Goal: Task Accomplishment & Management: Use online tool/utility

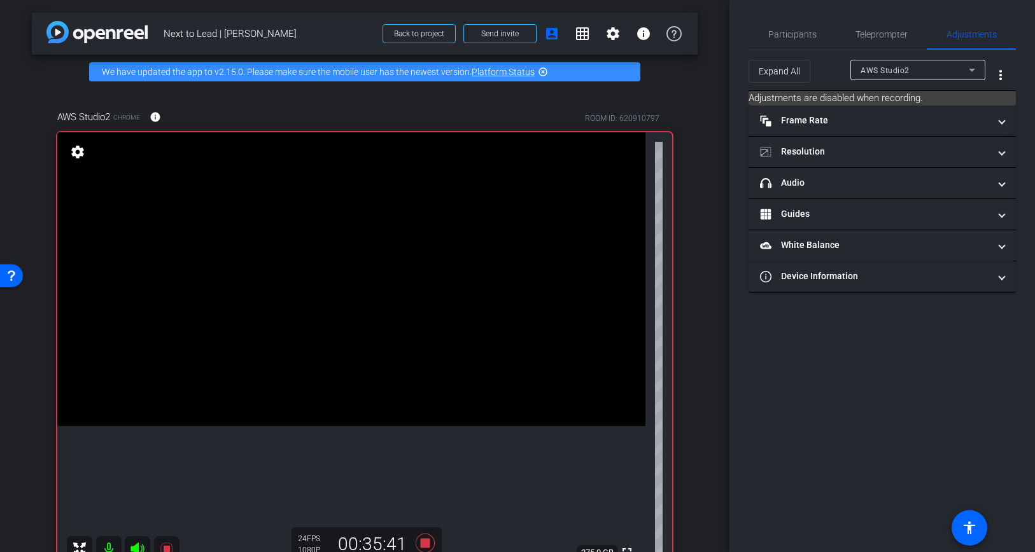
scroll to position [104, 0]
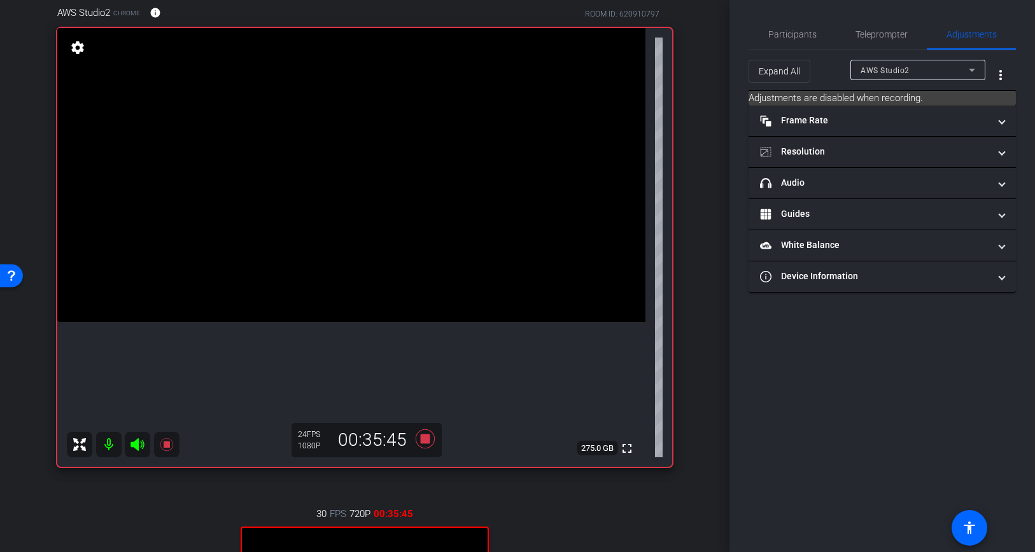
click at [458, 442] on div "fullscreen" at bounding box center [351, 247] width 588 height 439
click at [425, 442] on icon at bounding box center [425, 439] width 19 height 19
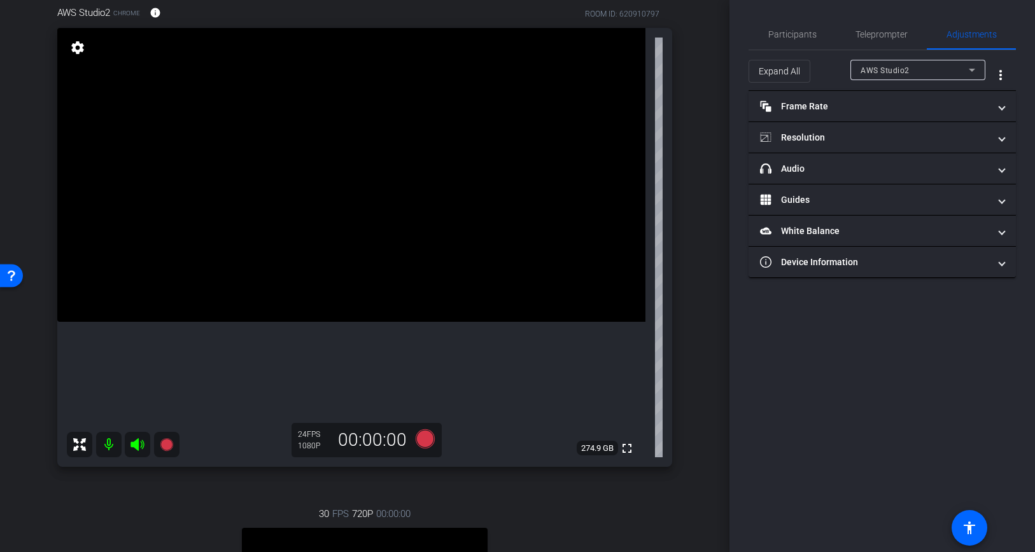
click at [134, 456] on mat-icon at bounding box center [137, 444] width 25 height 25
click at [134, 441] on icon at bounding box center [137, 444] width 15 height 15
click at [111, 447] on mat-icon at bounding box center [108, 444] width 25 height 25
click at [132, 447] on icon at bounding box center [136, 444] width 13 height 13
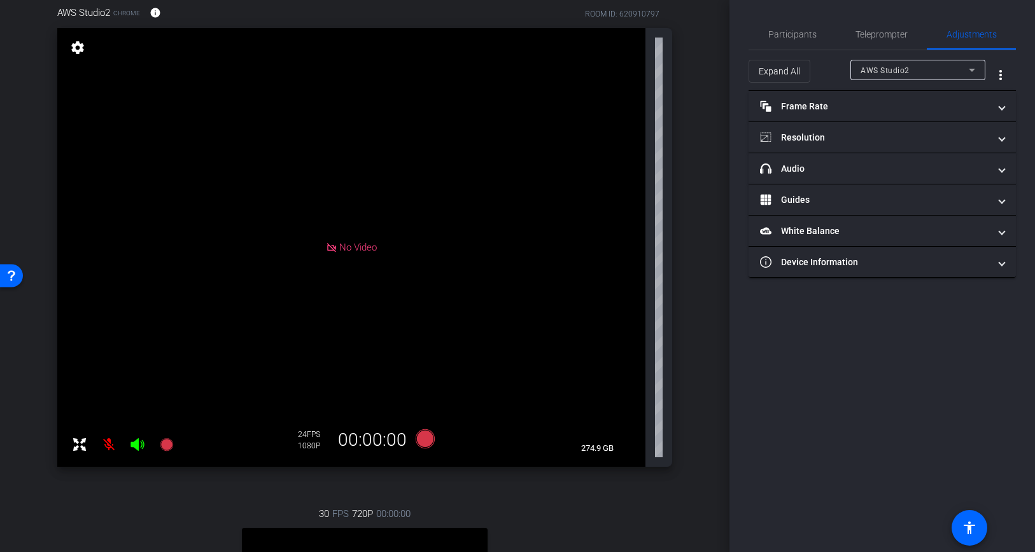
click at [113, 449] on mat-icon at bounding box center [108, 444] width 25 height 25
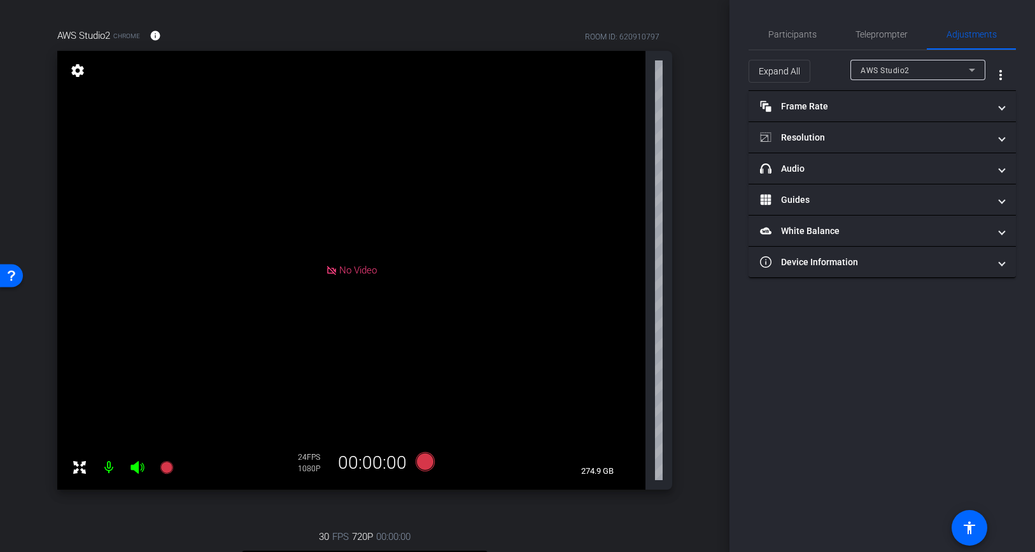
scroll to position [55, 0]
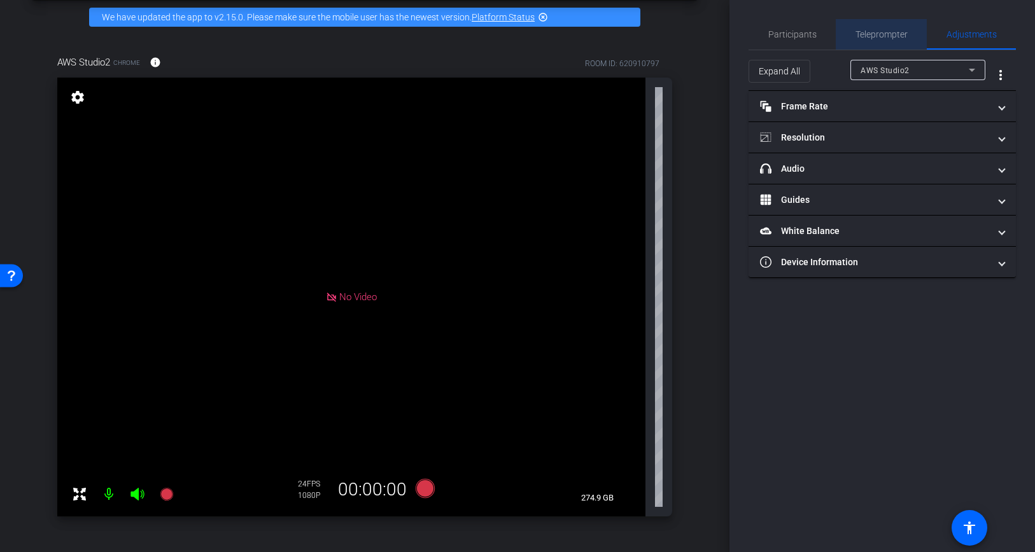
click at [856, 44] on span "Teleprompter" at bounding box center [881, 34] width 52 height 31
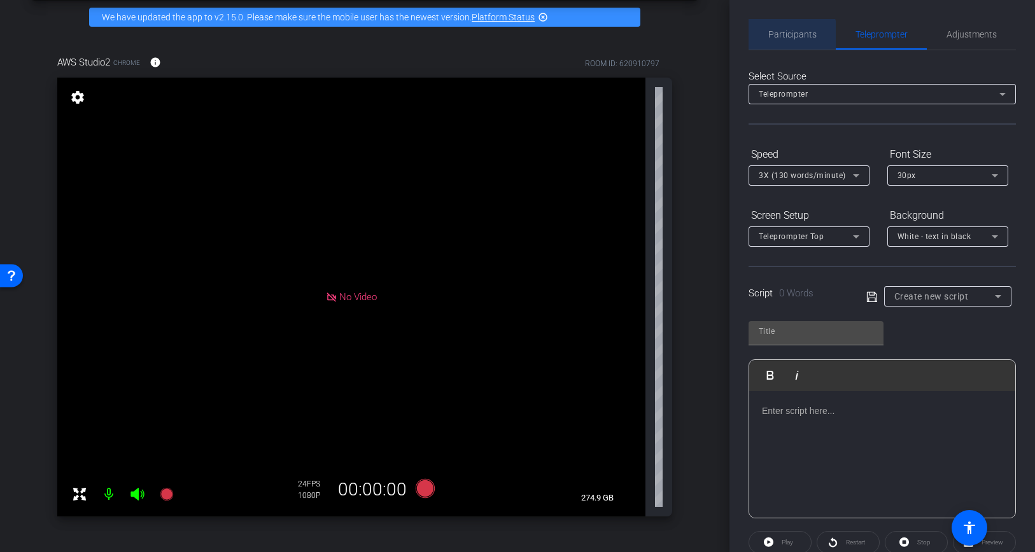
click at [790, 36] on span "Participants" at bounding box center [792, 34] width 48 height 9
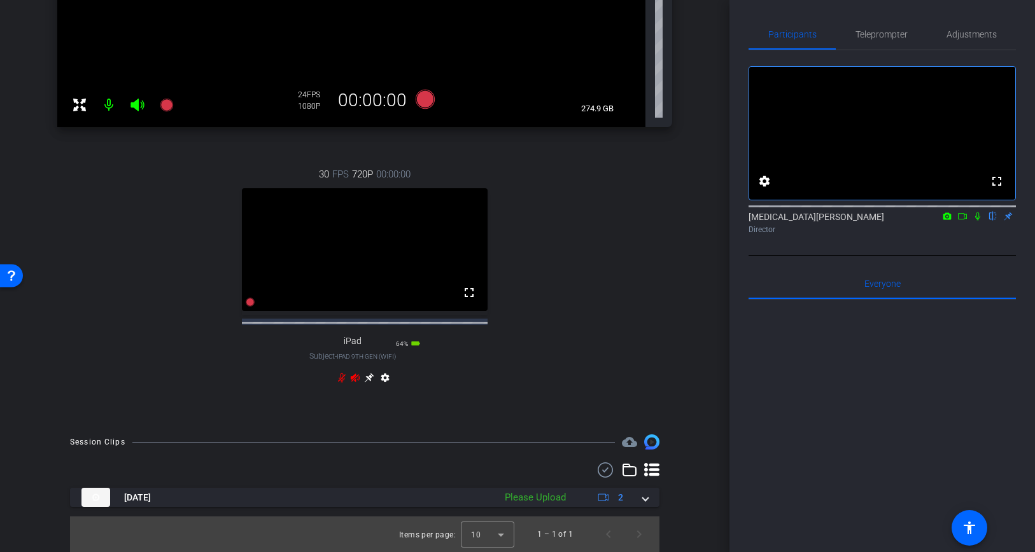
scroll to position [456, 0]
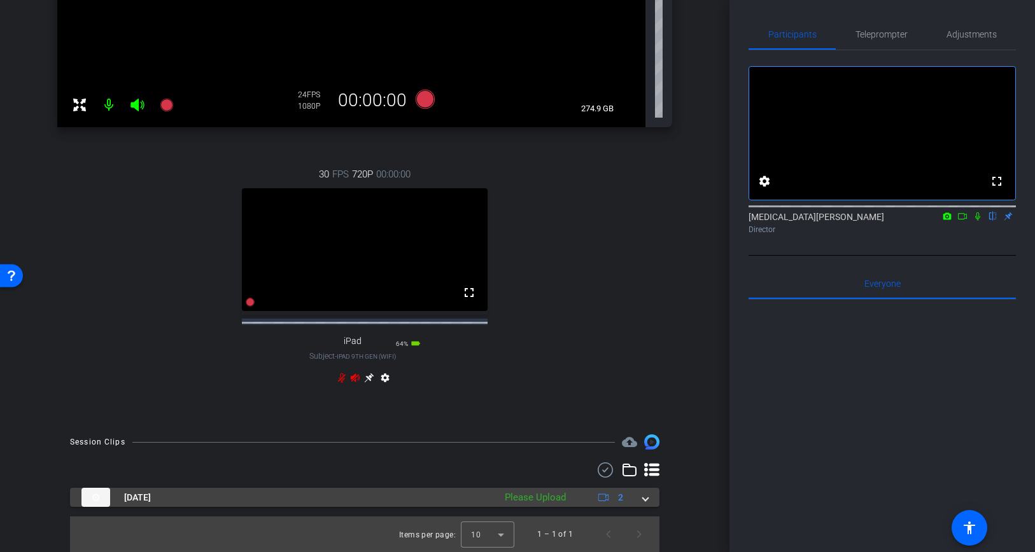
click at [643, 506] on mat-expansion-panel-header "[DATE] Please Upload 2" at bounding box center [364, 497] width 589 height 19
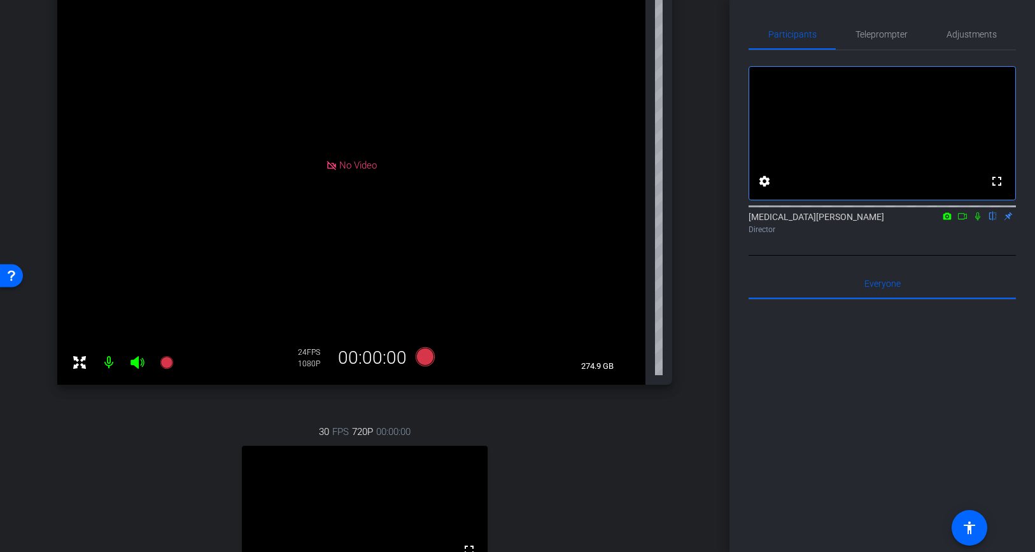
scroll to position [60, 0]
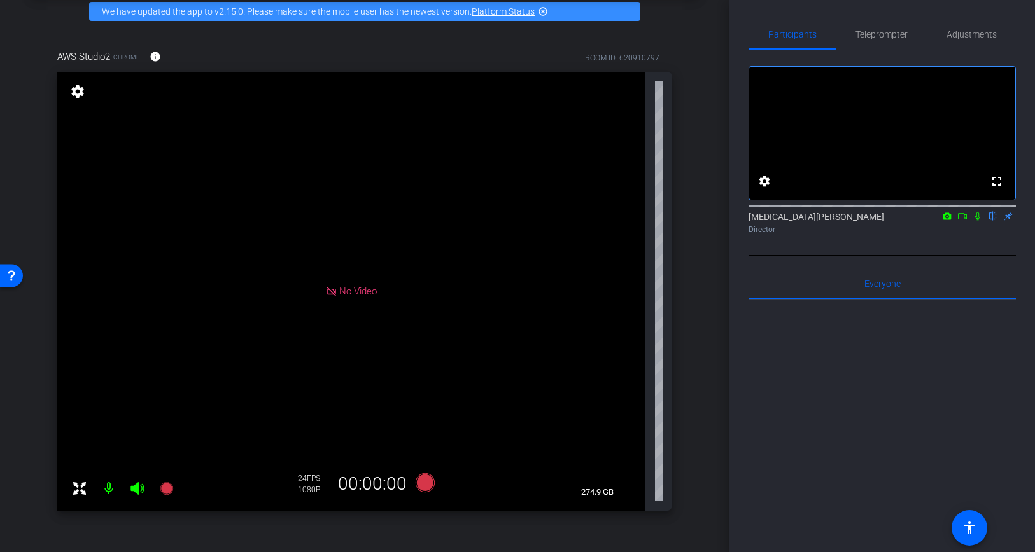
click at [135, 492] on icon at bounding box center [137, 488] width 15 height 15
click at [106, 491] on mat-icon at bounding box center [108, 488] width 25 height 25
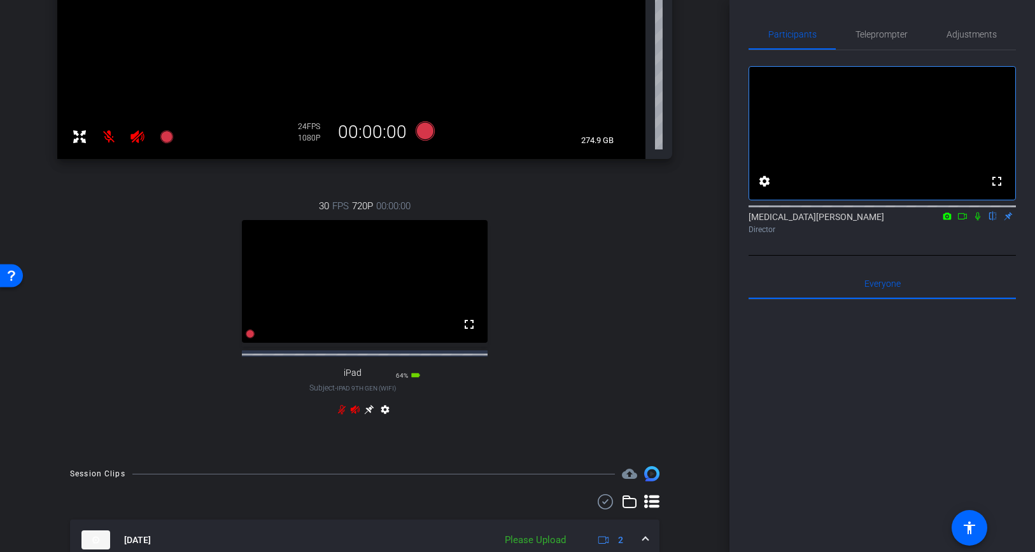
scroll to position [546, 0]
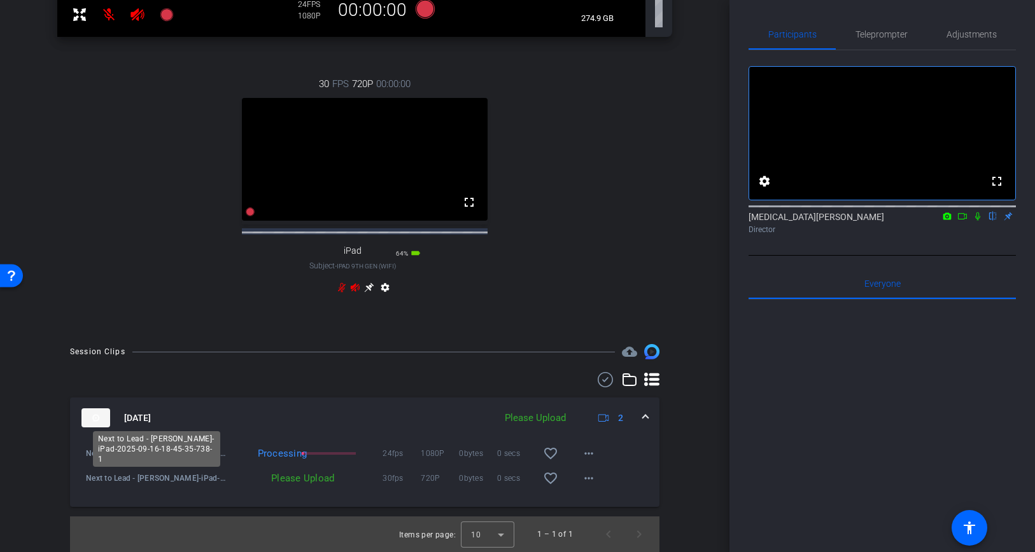
click at [210, 481] on span "Next to Lead - [PERSON_NAME]-iPad-2025-09-16-18-45-35-738-1" at bounding box center [157, 478] width 142 height 13
click at [583, 454] on mat-icon "more_horiz" at bounding box center [588, 453] width 15 height 15
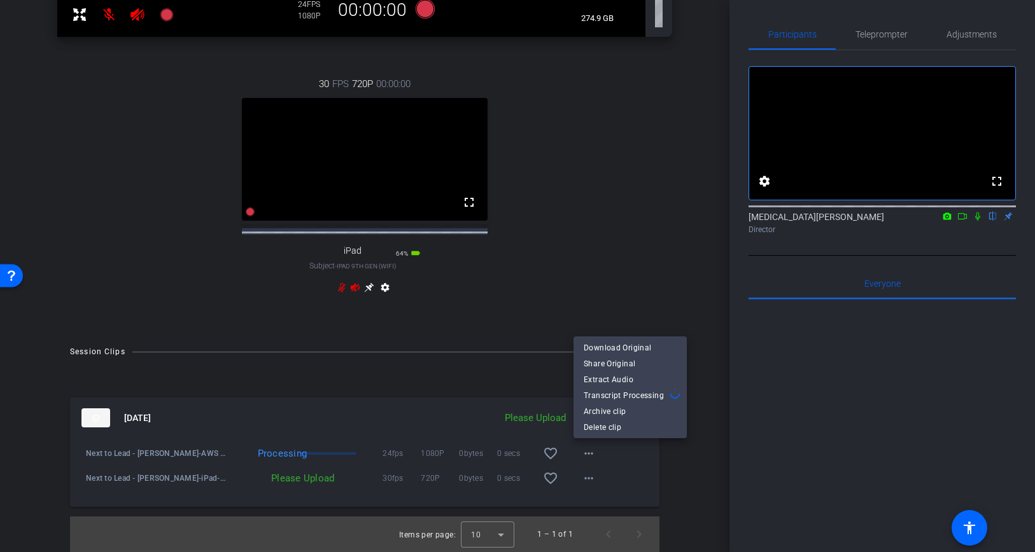
click at [592, 453] on div at bounding box center [517, 276] width 1035 height 552
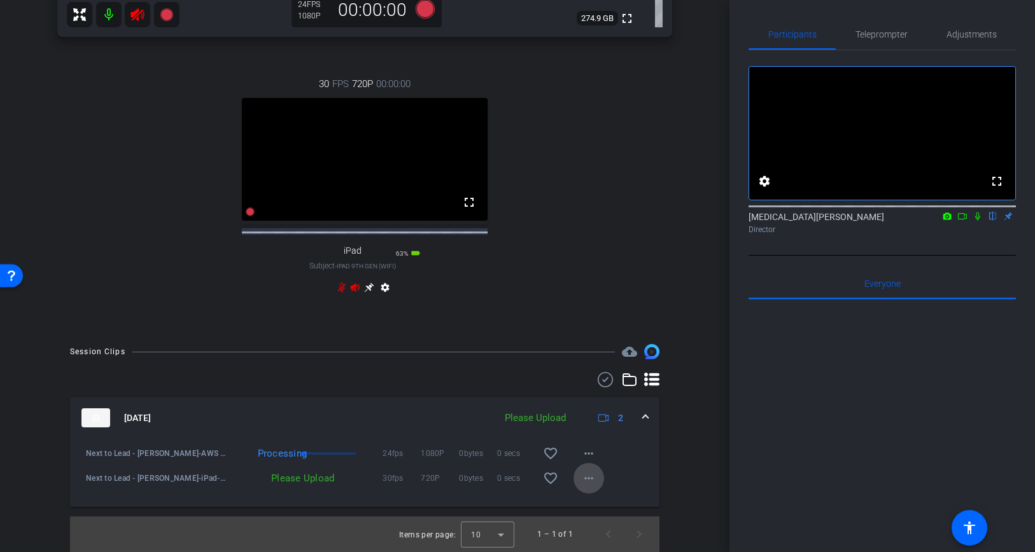
click at [588, 463] on span at bounding box center [588, 478] width 31 height 31
click at [671, 456] on div at bounding box center [517, 276] width 1035 height 552
click at [628, 381] on icon at bounding box center [629, 379] width 15 height 15
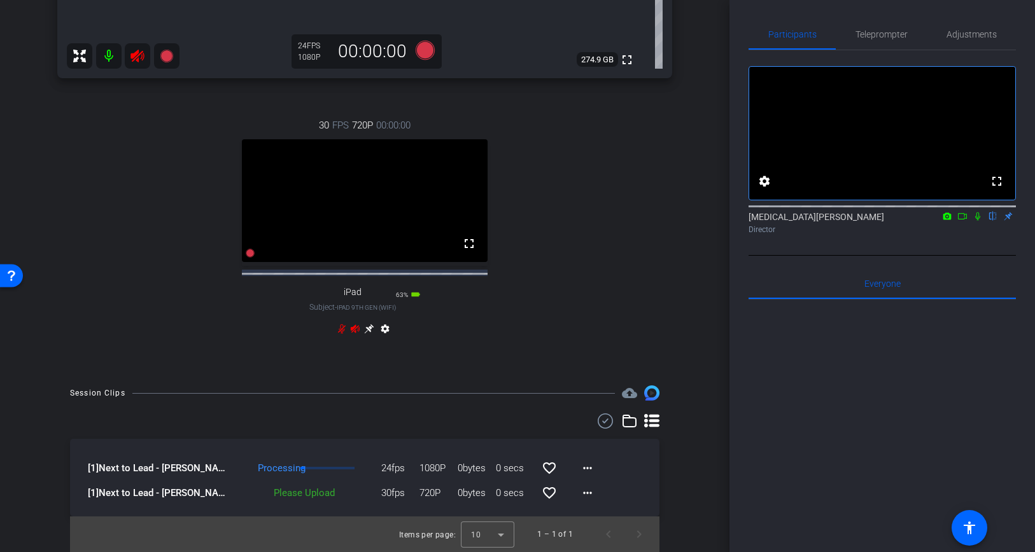
click at [635, 420] on icon at bounding box center [629, 421] width 13 height 11
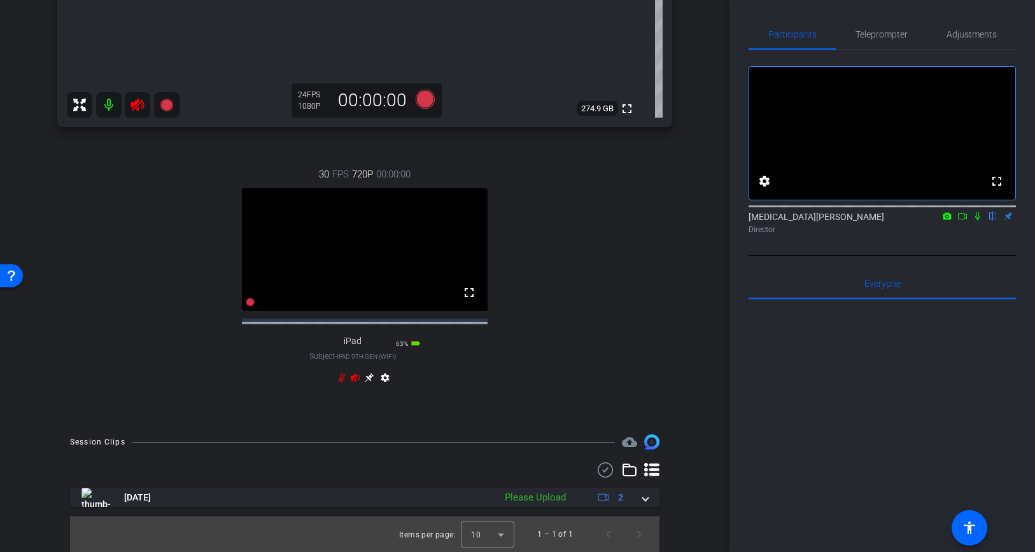
scroll to position [456, 0]
click at [977, 25] on span "Adjustments" at bounding box center [971, 34] width 50 height 31
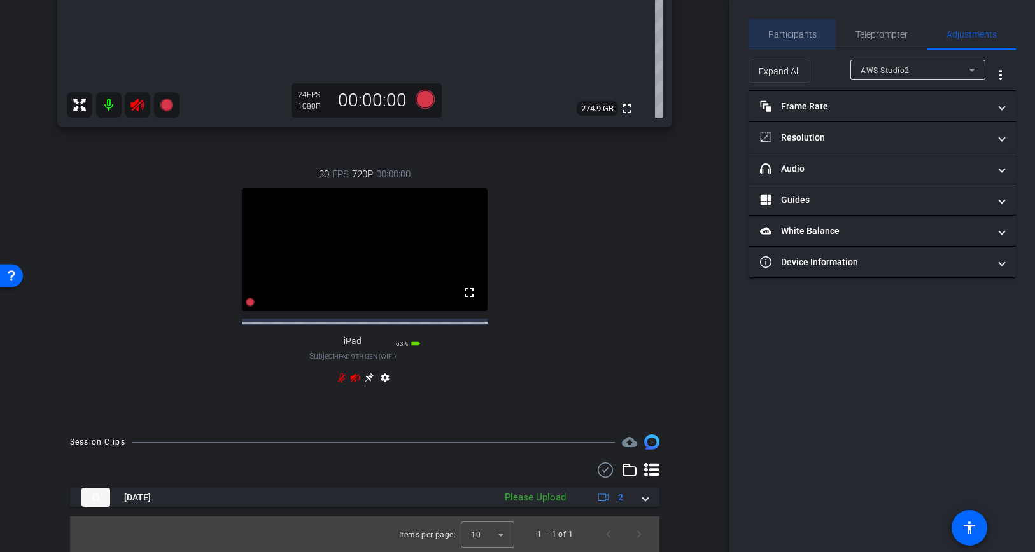
click at [797, 32] on span "Participants" at bounding box center [792, 34] width 48 height 9
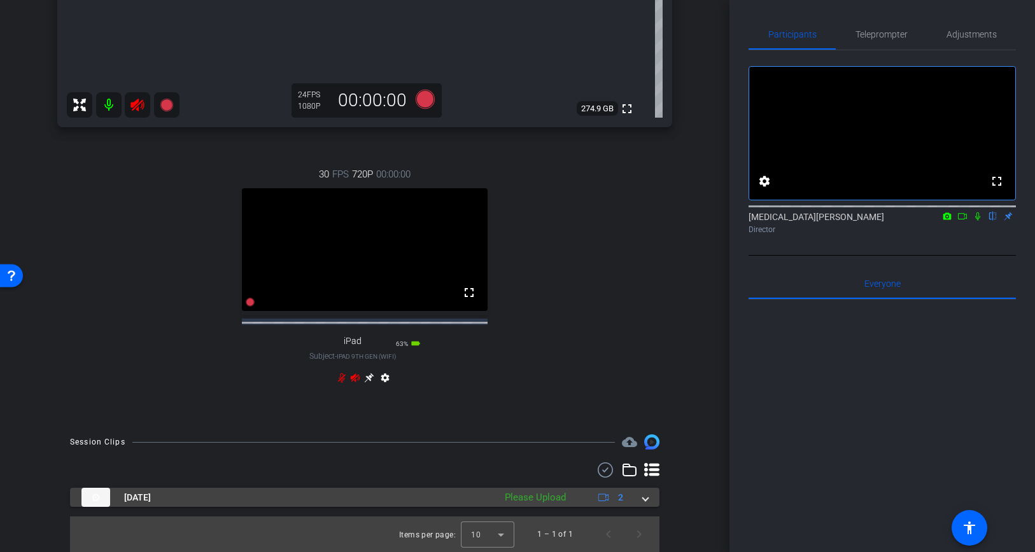
click at [632, 502] on mat-panel-description "Please Upload 2" at bounding box center [565, 497] width 134 height 19
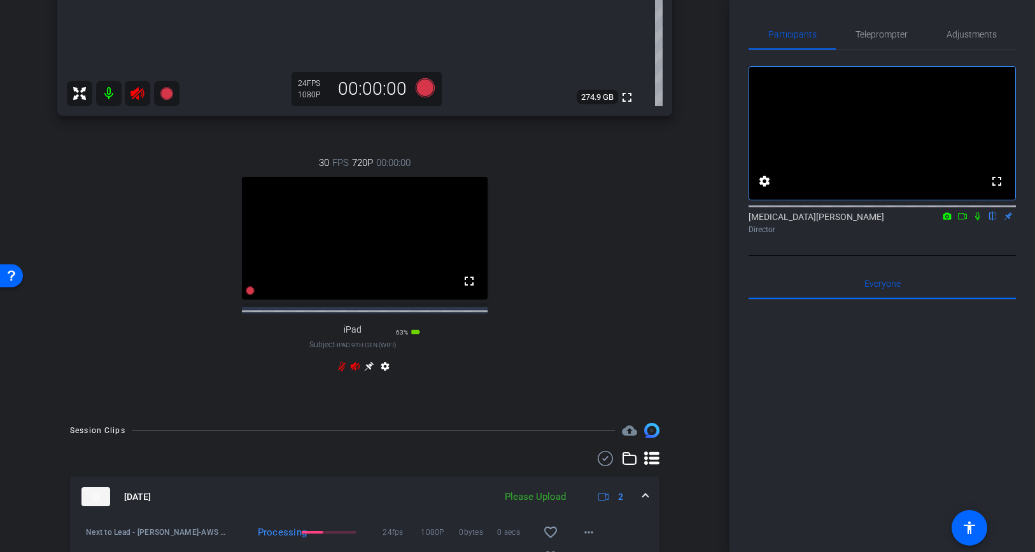
scroll to position [546, 0]
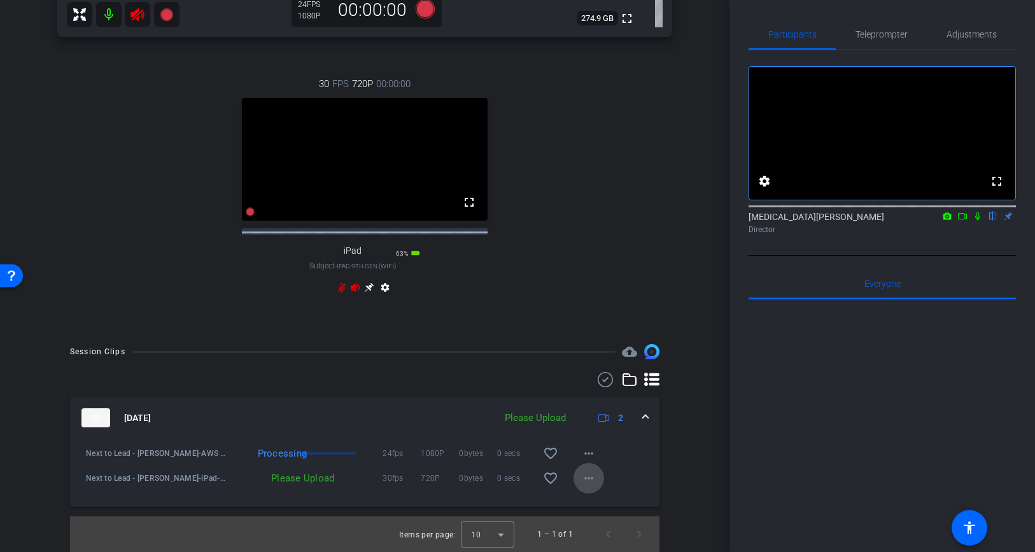
click at [599, 471] on span at bounding box center [588, 478] width 31 height 31
click at [328, 473] on div at bounding box center [517, 276] width 1035 height 552
click at [589, 485] on mat-icon "more_horiz" at bounding box center [588, 478] width 15 height 15
click at [615, 505] on span "Upload" at bounding box center [608, 505] width 51 height 15
click at [958, 34] on span "Adjustments" at bounding box center [971, 34] width 50 height 9
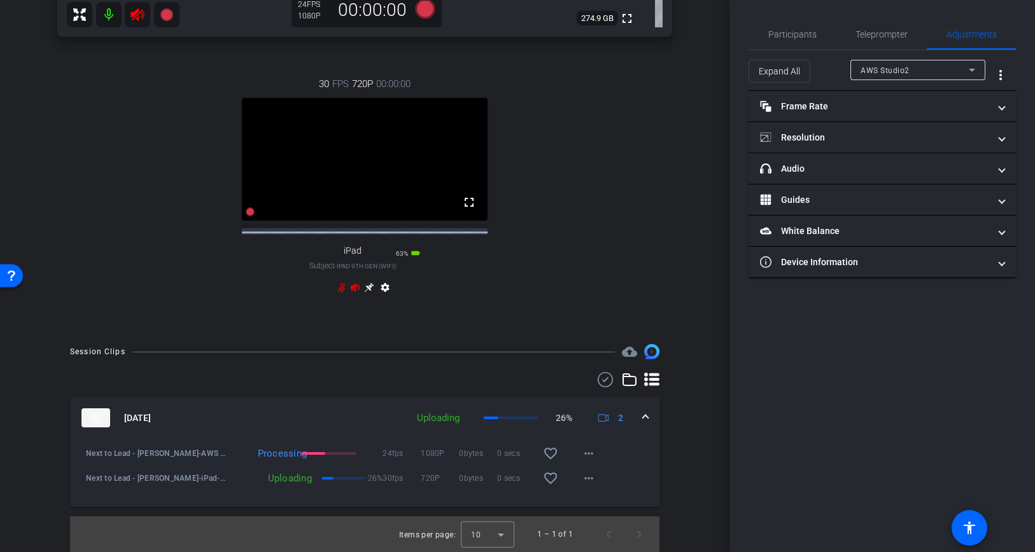
click at [902, 71] on span "AWS Studio2" at bounding box center [884, 70] width 49 height 9
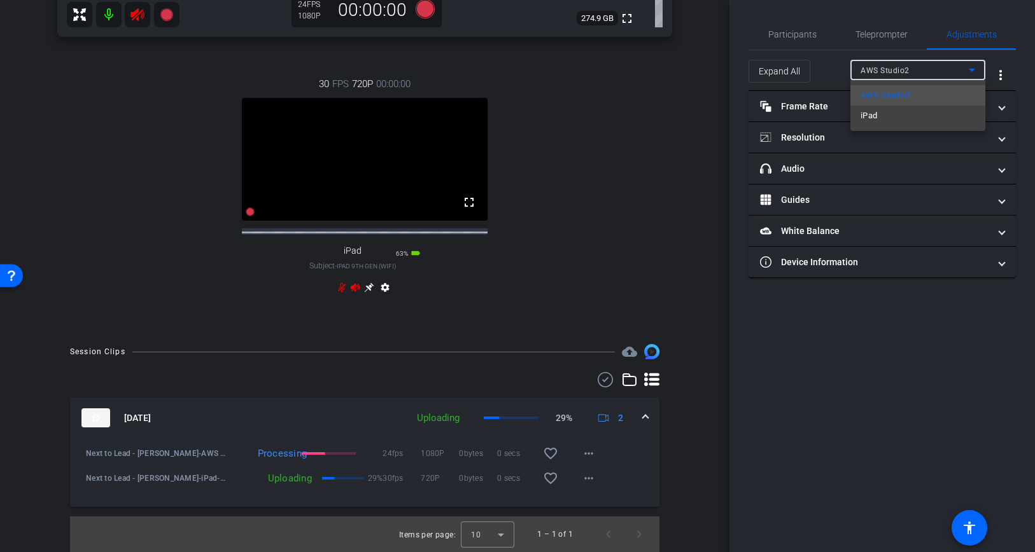
click at [902, 71] on div at bounding box center [517, 276] width 1035 height 552
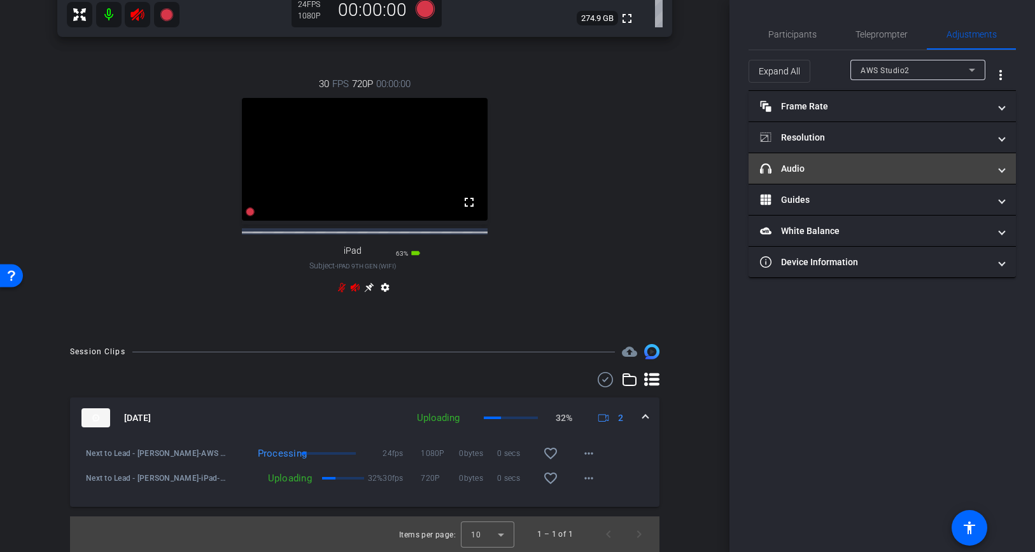
click at [843, 167] on mat-panel-title "headphone icon Audio" at bounding box center [874, 168] width 229 height 13
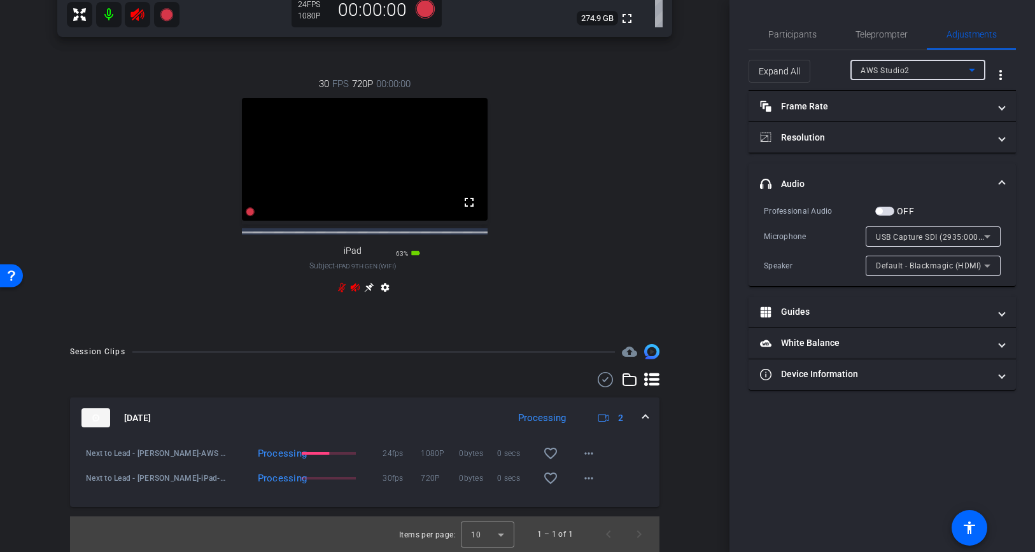
click at [892, 66] on span "AWS Studio2" at bounding box center [884, 70] width 49 height 9
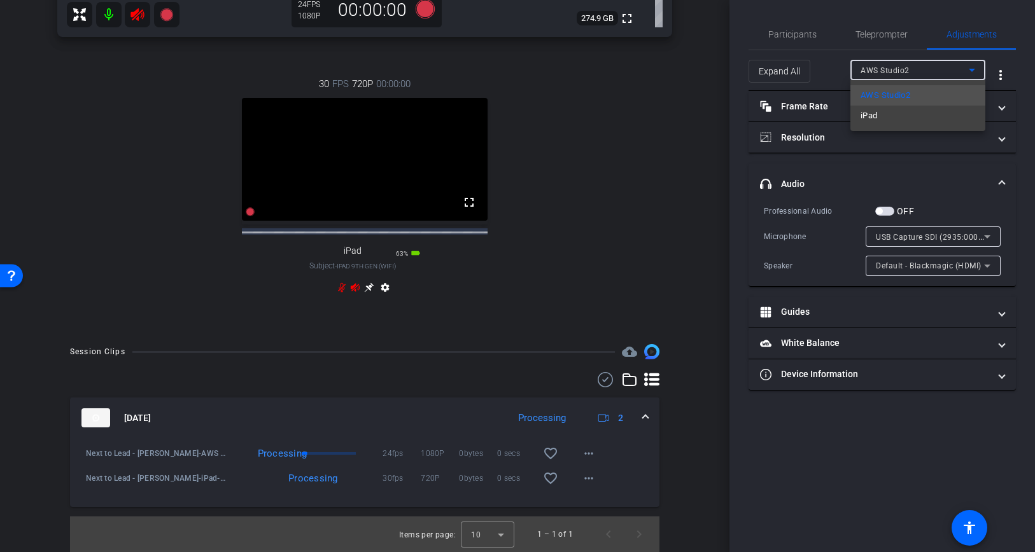
click at [892, 66] on div at bounding box center [517, 276] width 1035 height 552
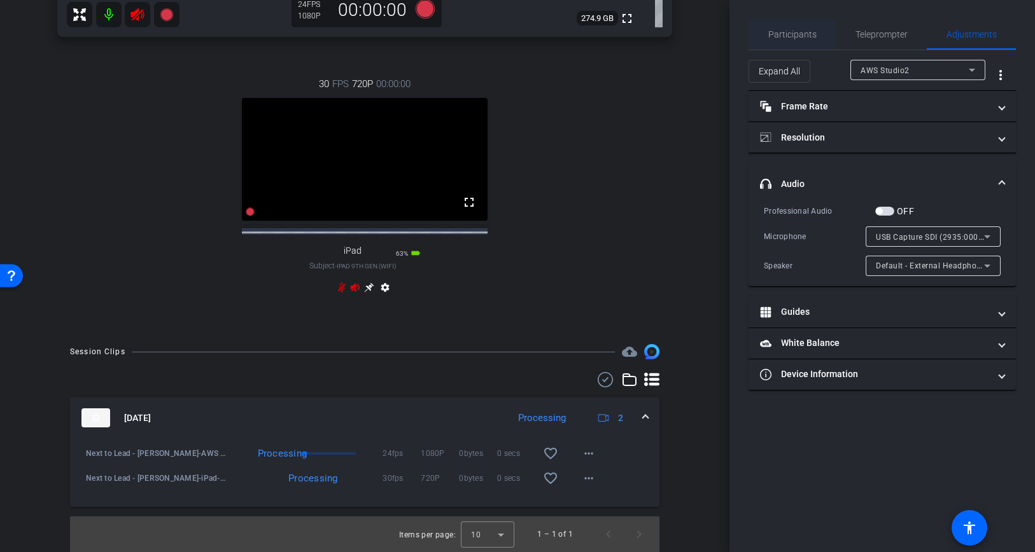
click at [802, 34] on span "Participants" at bounding box center [792, 34] width 48 height 9
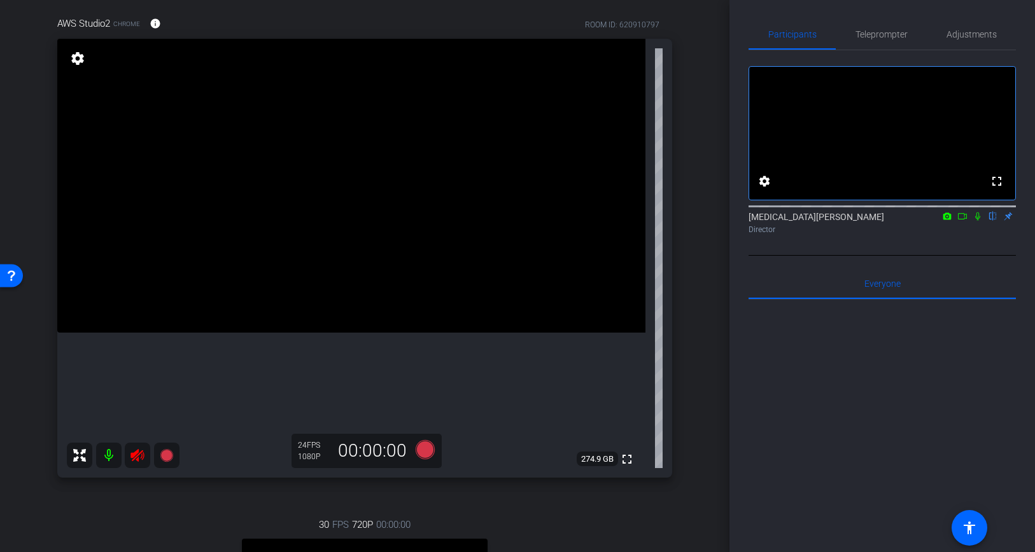
scroll to position [81, 0]
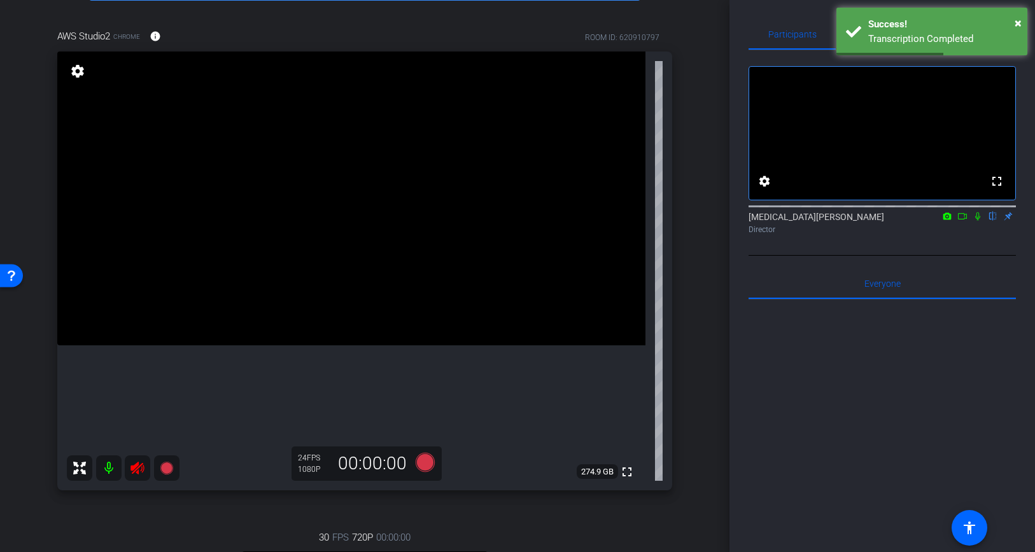
click at [119, 461] on mat-icon at bounding box center [108, 468] width 25 height 25
